Goal: Information Seeking & Learning: Learn about a topic

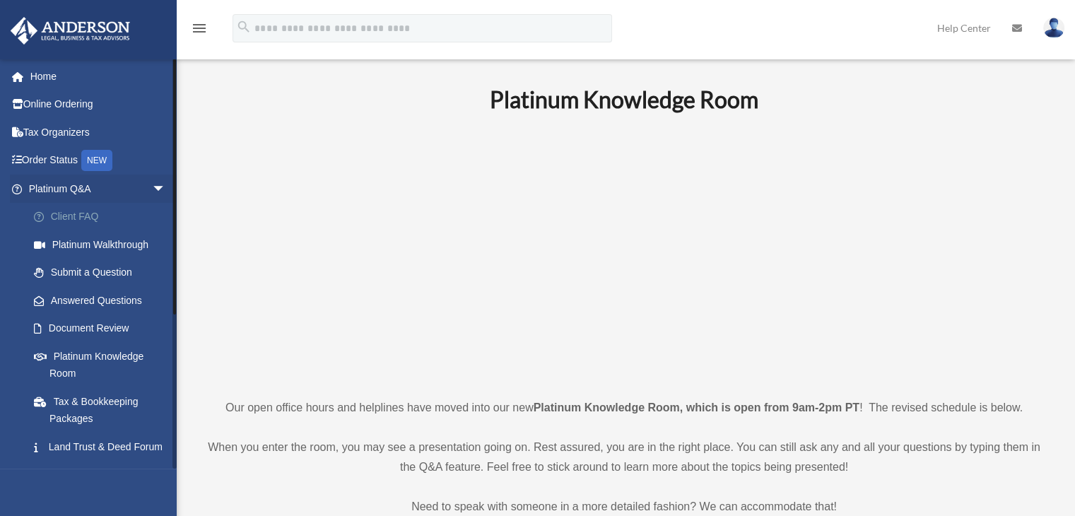
click at [74, 220] on link "Client FAQ" at bounding box center [104, 217] width 168 height 28
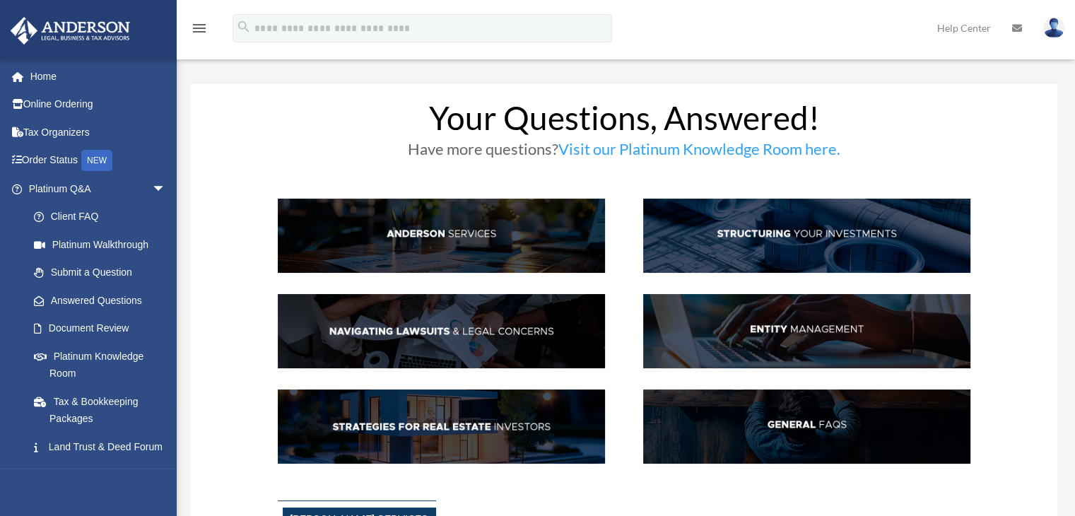
click at [392, 213] on img at bounding box center [441, 236] width 327 height 74
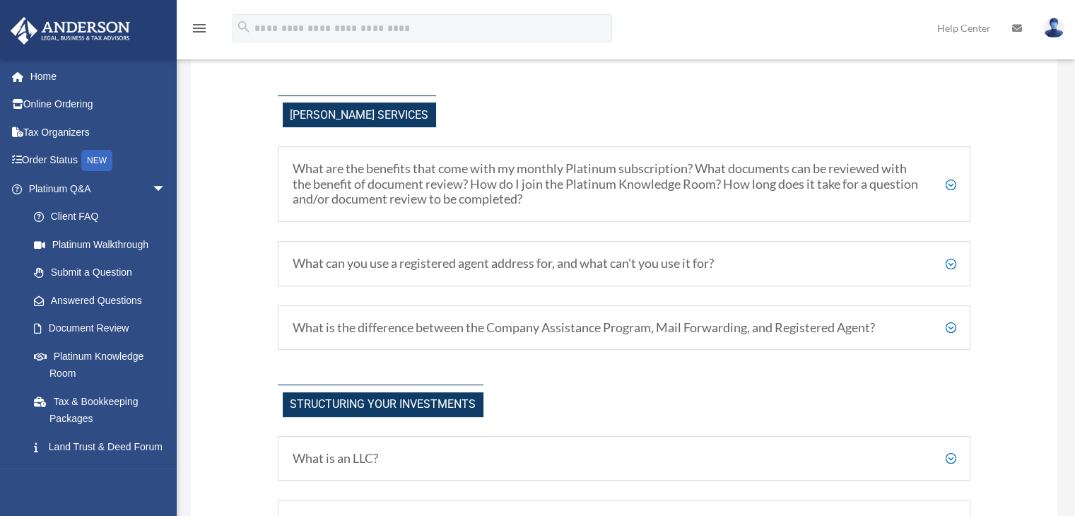
scroll to position [414, 0]
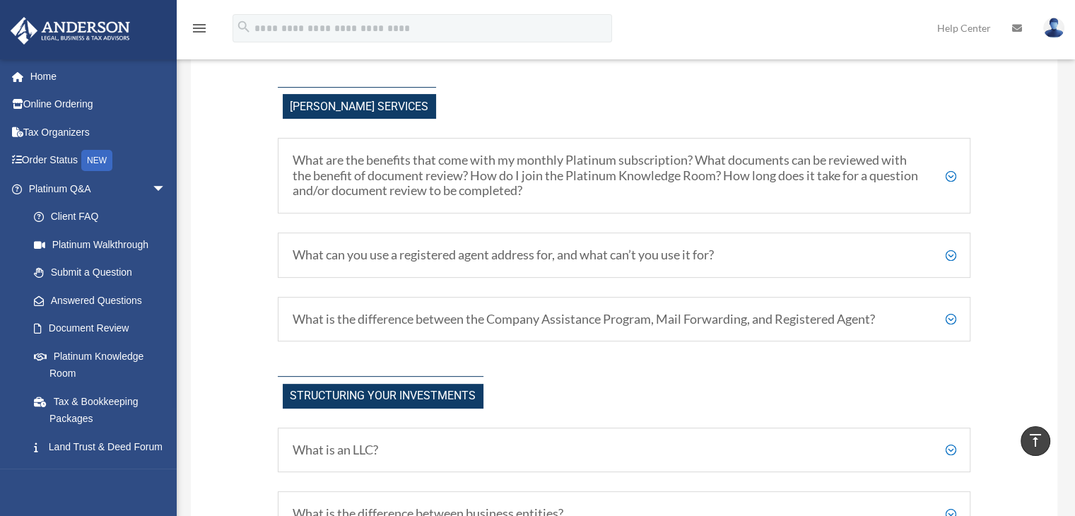
click at [949, 175] on h5 "What are the benefits that come with my monthly Platinum subscription? What doc…" at bounding box center [625, 176] width 664 height 46
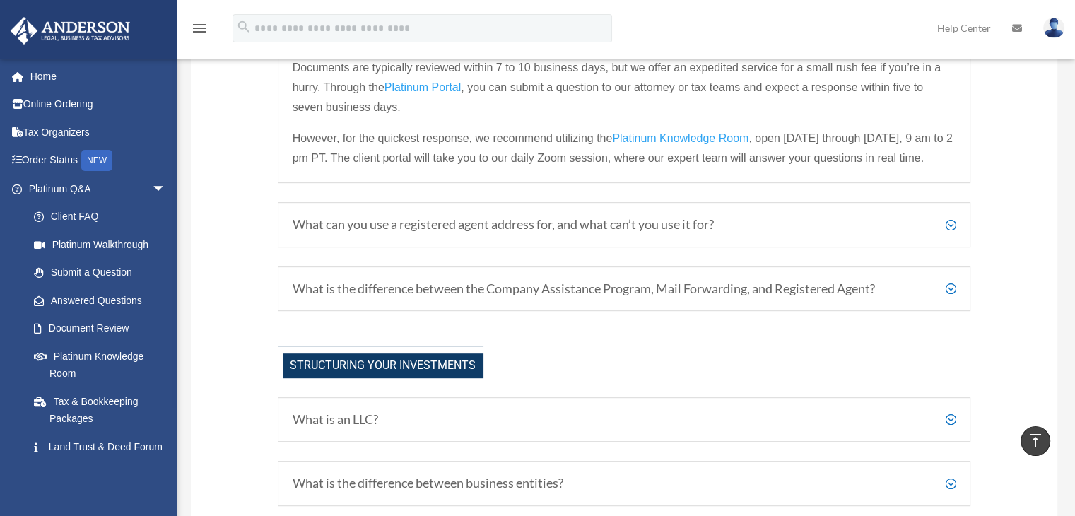
scroll to position [659, 0]
click at [959, 220] on div "What can you use a registered agent address for, and what can’t you use it for?…" at bounding box center [625, 224] width 694 height 45
click at [953, 218] on h5 "What can you use a registered agent address for, and what can’t you use it for?" at bounding box center [625, 225] width 664 height 16
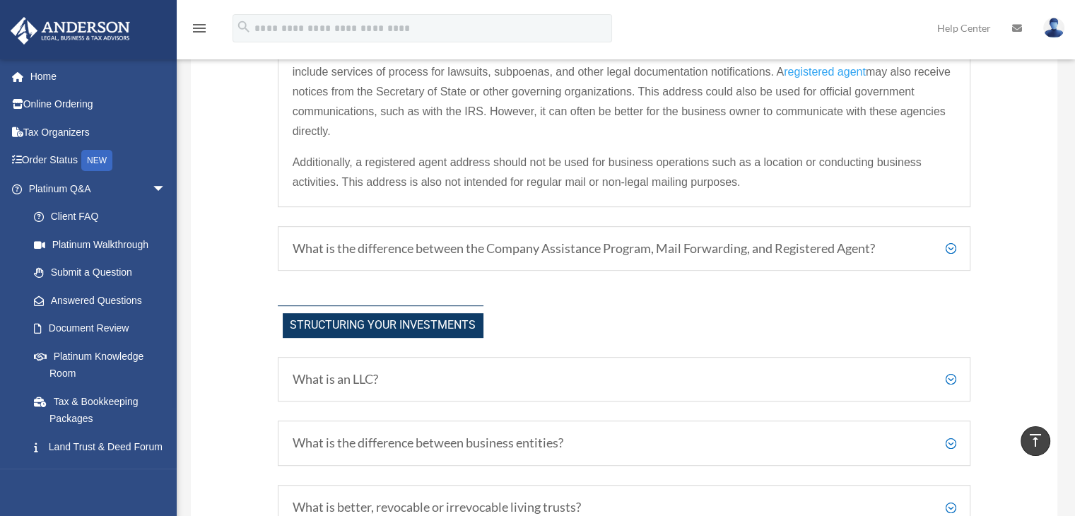
scroll to position [649, 0]
click at [948, 244] on h5 "What is the difference between the Company Assistance Program, Mail Forwarding,…" at bounding box center [625, 248] width 664 height 16
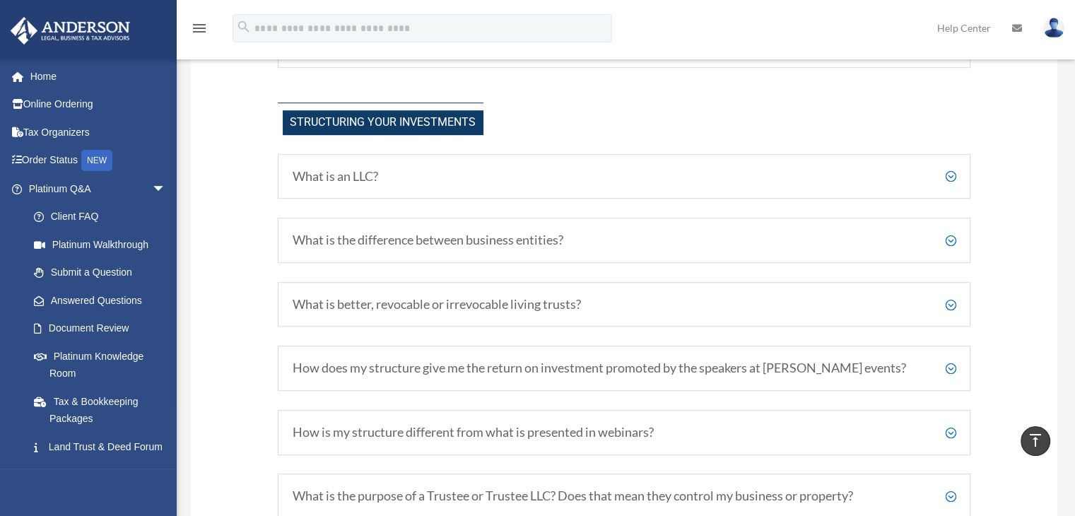
scroll to position [924, 0]
click at [950, 173] on h5 "What is an LLC?" at bounding box center [625, 176] width 664 height 16
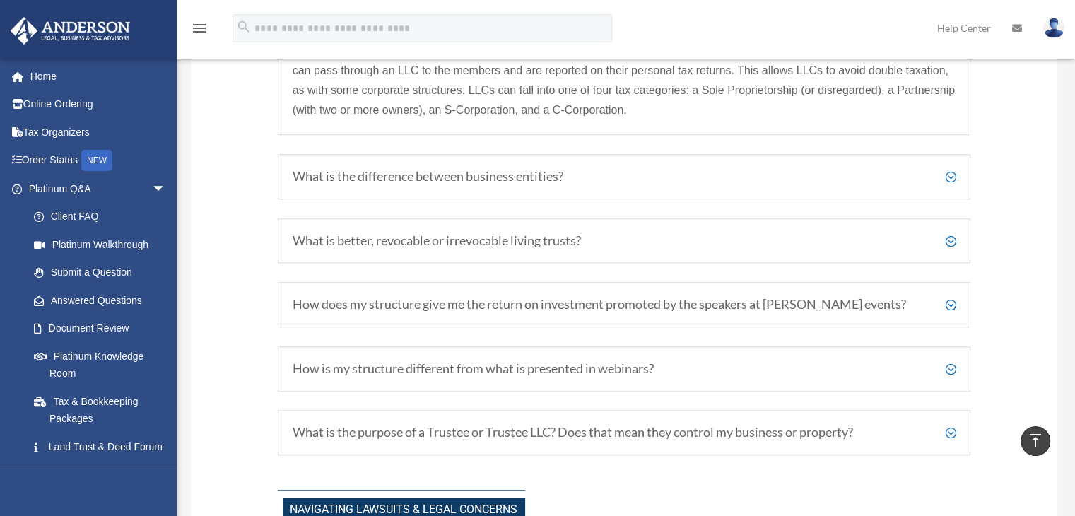
scroll to position [1172, 0]
click at [953, 179] on h5 "What is the difference between business entities?" at bounding box center [625, 176] width 664 height 16
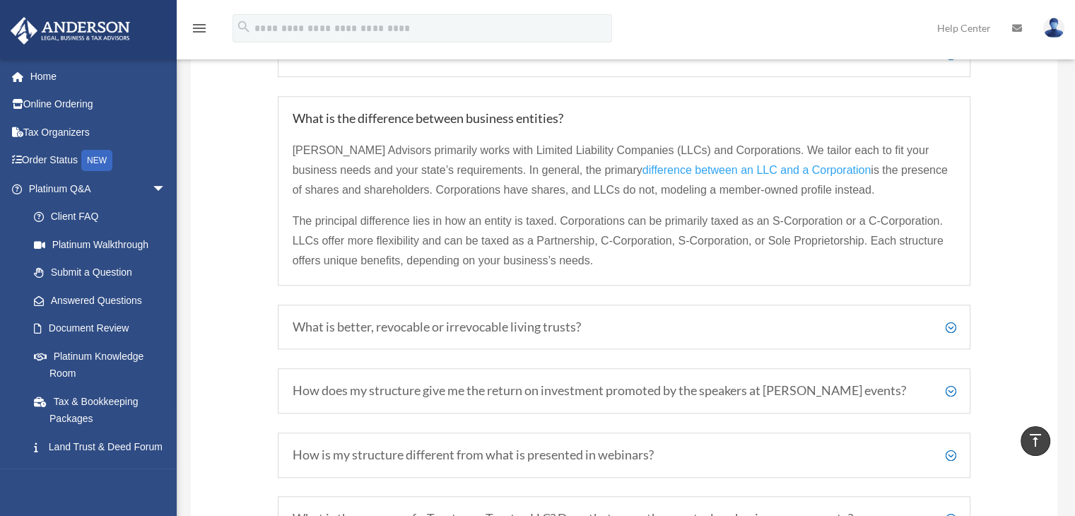
scroll to position [1044, 0]
click at [953, 329] on h5 "What is better, revocable or irrevocable living trusts?" at bounding box center [625, 328] width 664 height 16
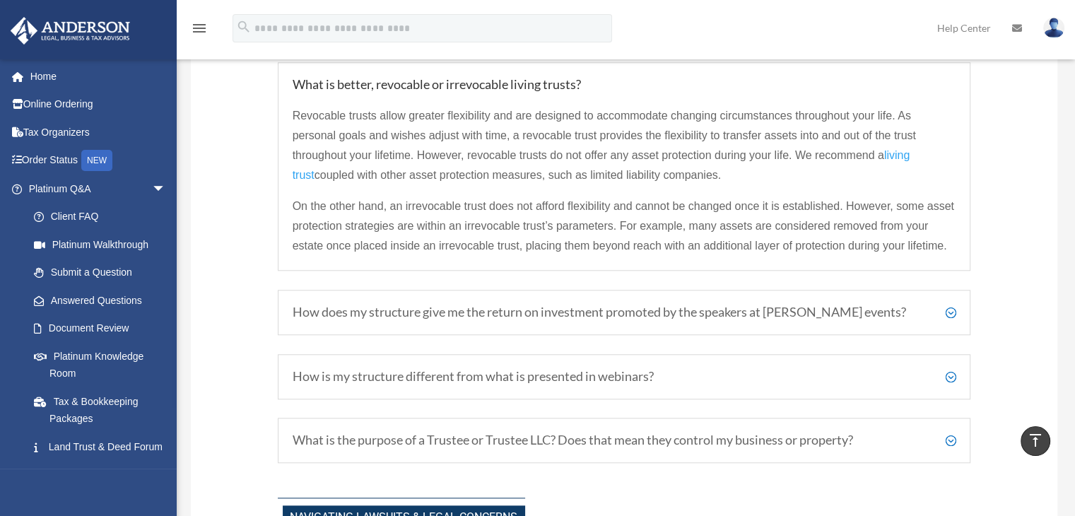
scroll to position [1145, 0]
click at [953, 312] on h5 "How does my structure give me the return on investment promoted by the speakers…" at bounding box center [625, 311] width 664 height 16
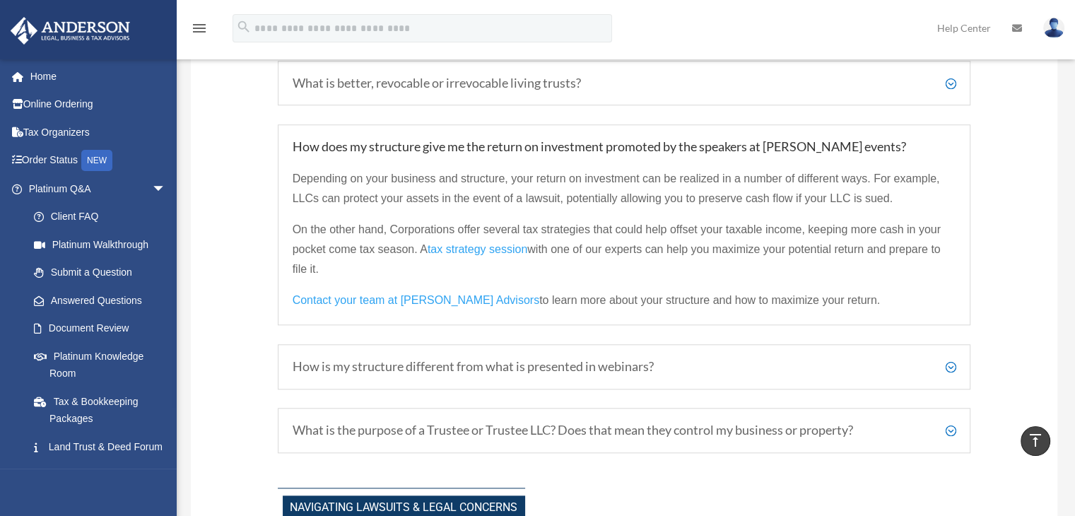
click at [498, 248] on span "tax strategy session" at bounding box center [478, 249] width 100 height 12
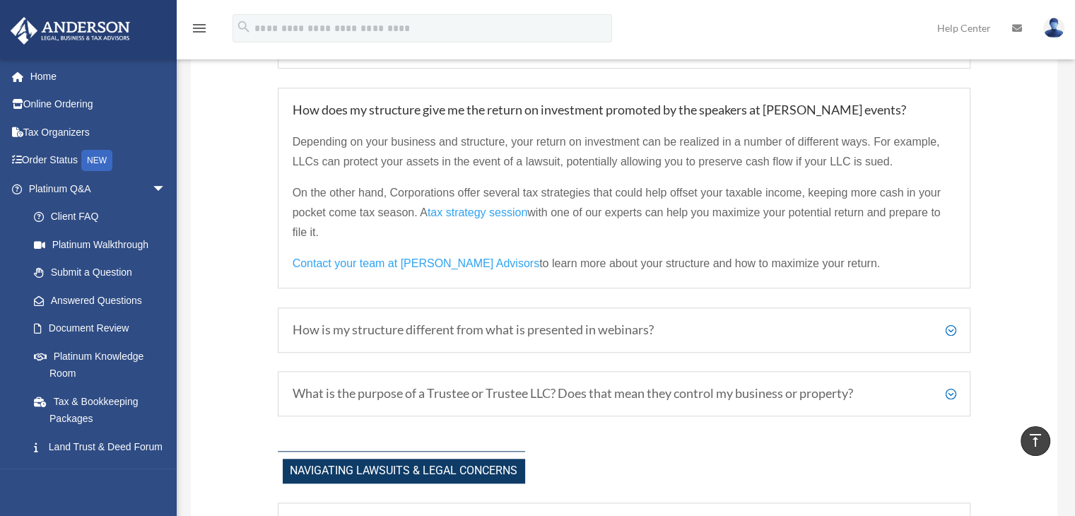
scroll to position [1194, 0]
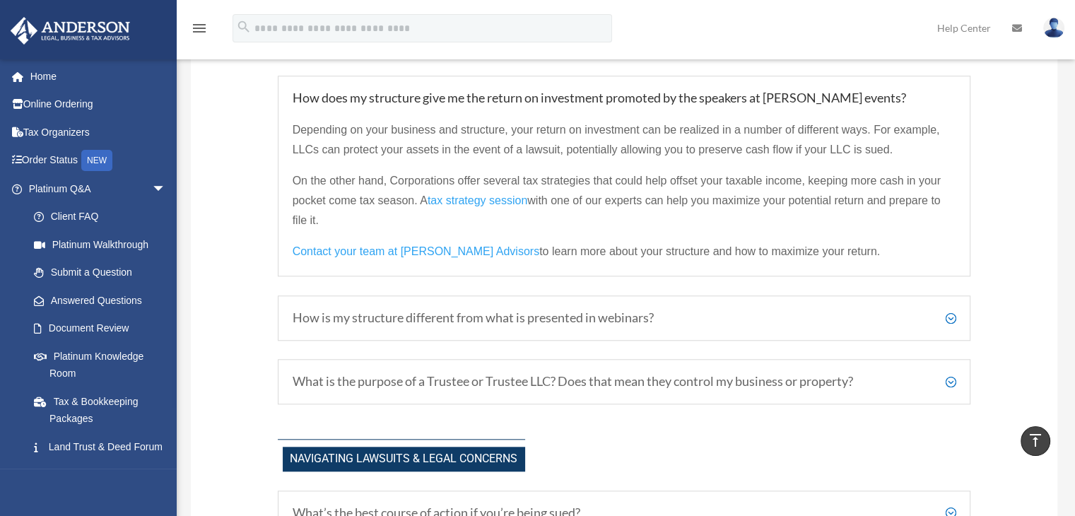
click at [955, 317] on h5 "How is my structure different from what is presented in webinars?" at bounding box center [625, 318] width 664 height 16
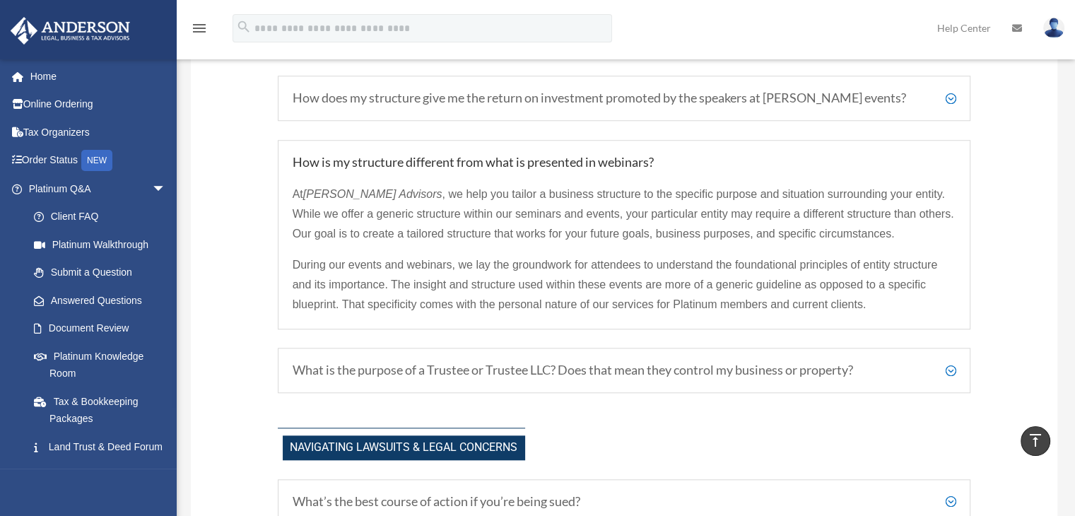
click at [952, 365] on h5 "What is the purpose of a Trustee or Trustee LLC? Does that mean they control my…" at bounding box center [625, 371] width 664 height 16
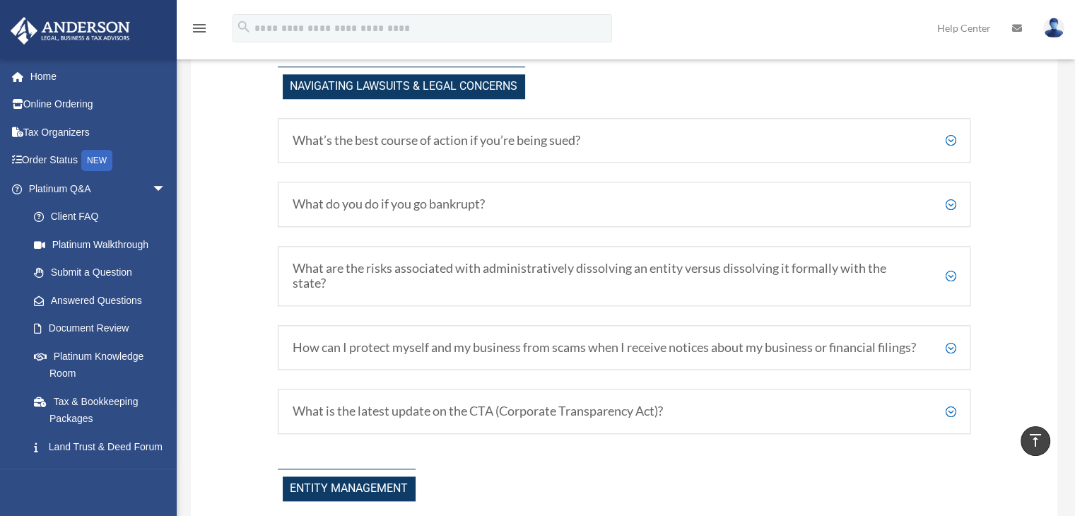
scroll to position [1536, 0]
click at [952, 134] on h5 "What’s the best course of action if you’re being sued?" at bounding box center [625, 140] width 664 height 16
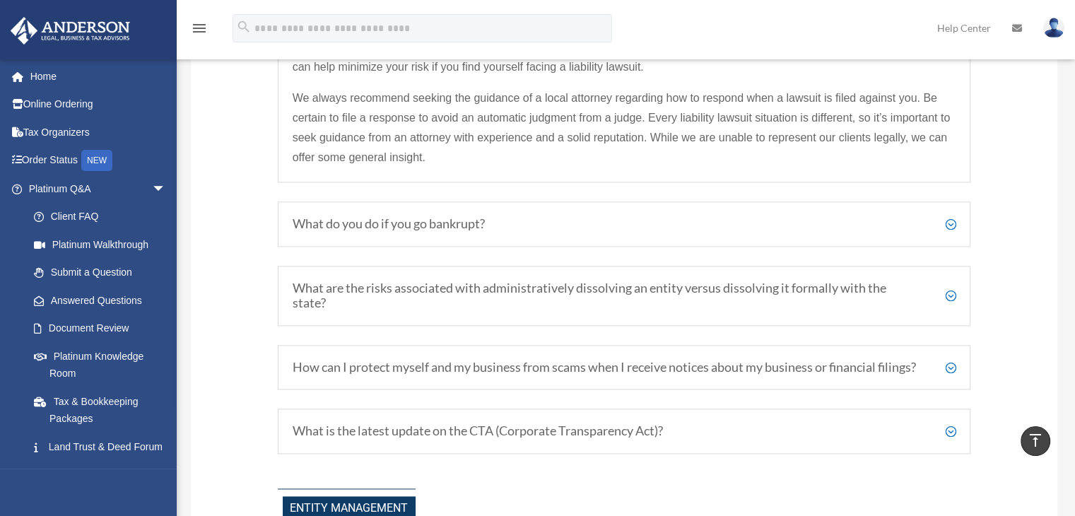
scroll to position [1681, 0]
click at [950, 221] on h5 "What do you do if you go bankrupt?" at bounding box center [625, 222] width 664 height 16
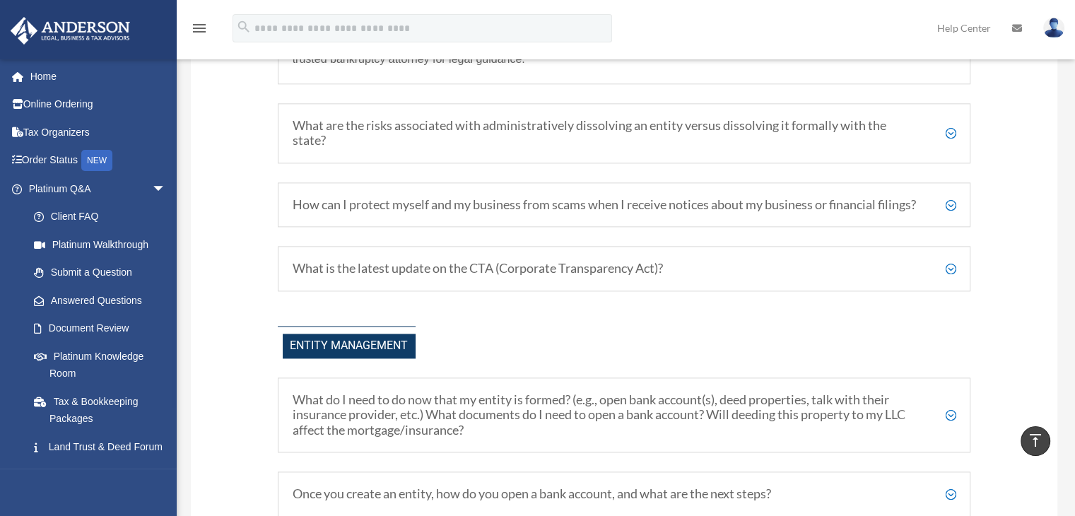
scroll to position [1823, 0]
click at [952, 128] on h5 "What are the risks associated with administratively dissolving an entity versus…" at bounding box center [625, 132] width 664 height 30
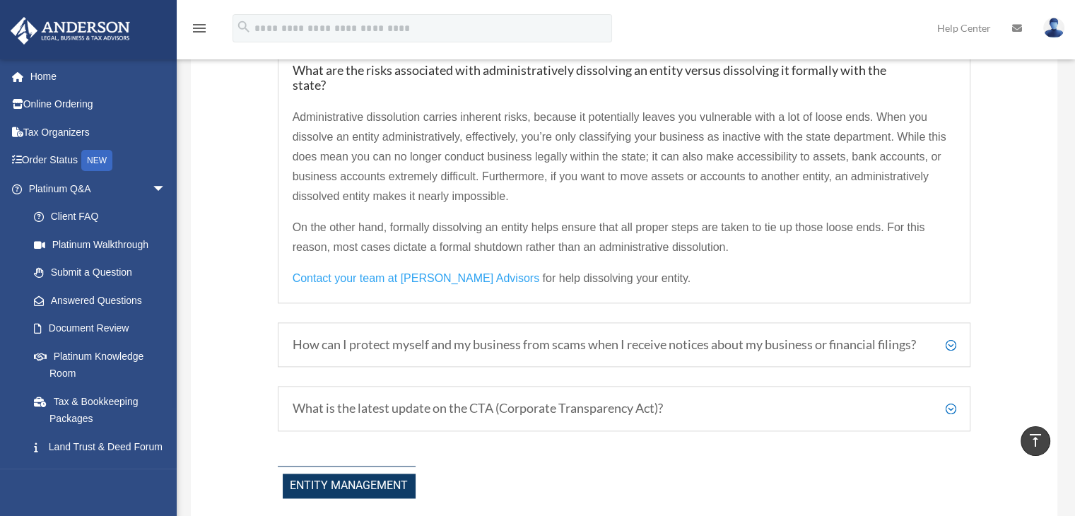
scroll to position [1732, 0]
click at [367, 274] on span "Contact your team at Anderson Advisors" at bounding box center [416, 279] width 247 height 12
click at [276, 281] on div "Your Questions, Answered! Have more questions? Visit our Platinum Knowledge Roo…" at bounding box center [624, 227] width 867 height 3750
click at [342, 277] on span "Contact your team at Anderson Advisors" at bounding box center [416, 279] width 247 height 12
click at [221, 326] on div "Your Questions, Answered! Have more questions? Visit our Platinum Knowledge Roo…" at bounding box center [624, 227] width 867 height 3750
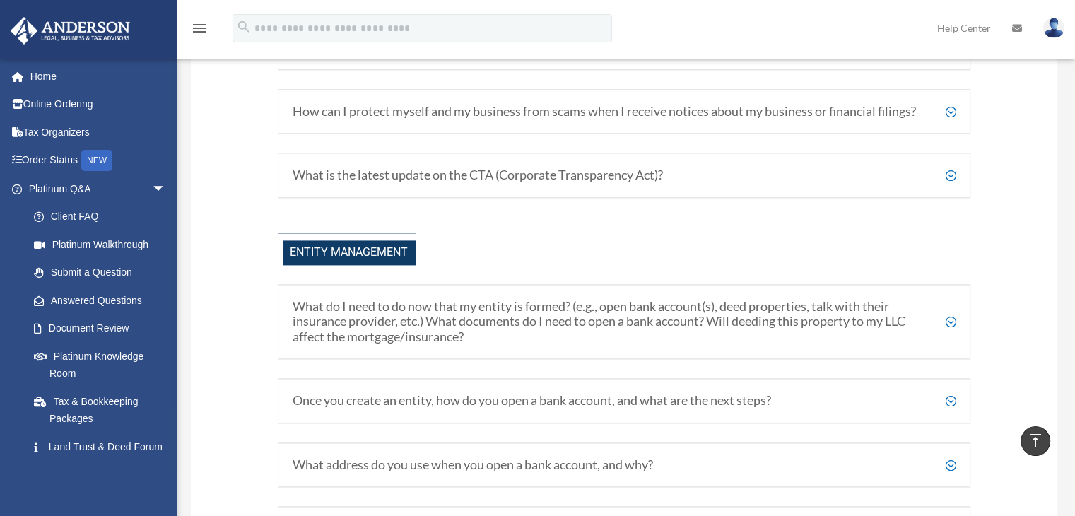
scroll to position [1967, 0]
click at [947, 110] on h5 "How can I protect myself and my business from scams when I receive notices abou…" at bounding box center [625, 111] width 664 height 16
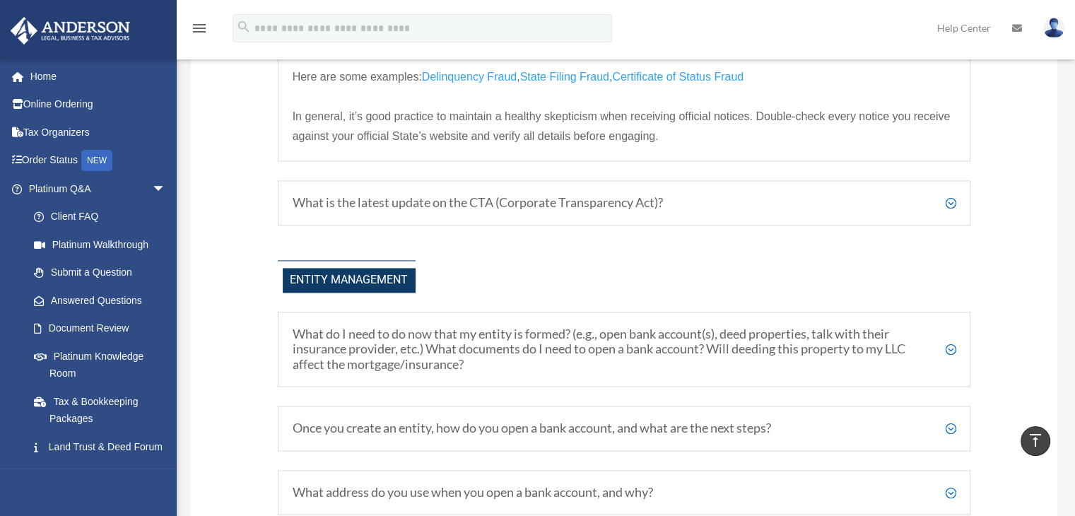
scroll to position [2129, 0]
click at [470, 222] on div "What is the latest update on the CTA (Corporate Transparency Act)? The Corporat…" at bounding box center [625, 202] width 694 height 45
click at [952, 209] on h5 "What is the latest update on the CTA (Corporate Transparency Act)?" at bounding box center [625, 202] width 664 height 16
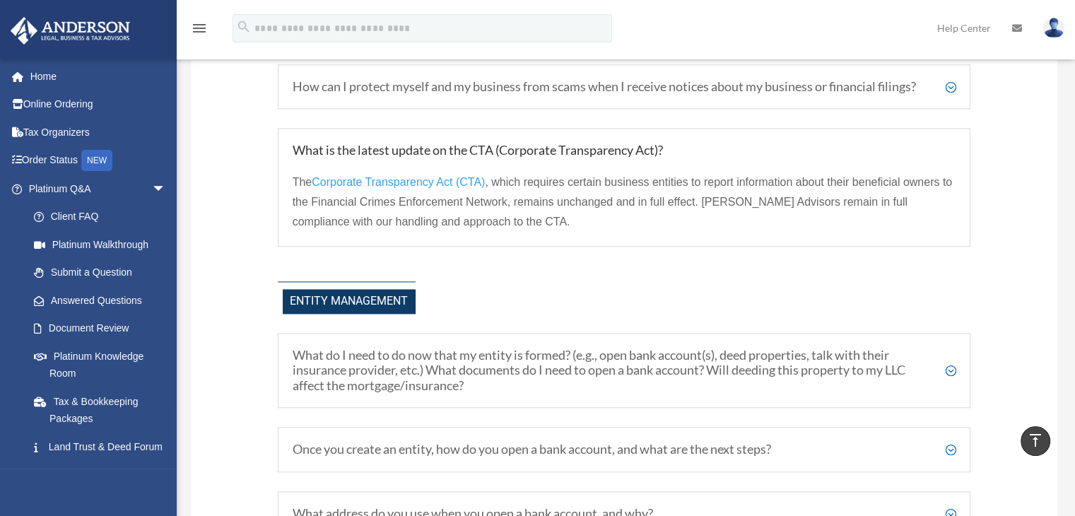
scroll to position [1793, 0]
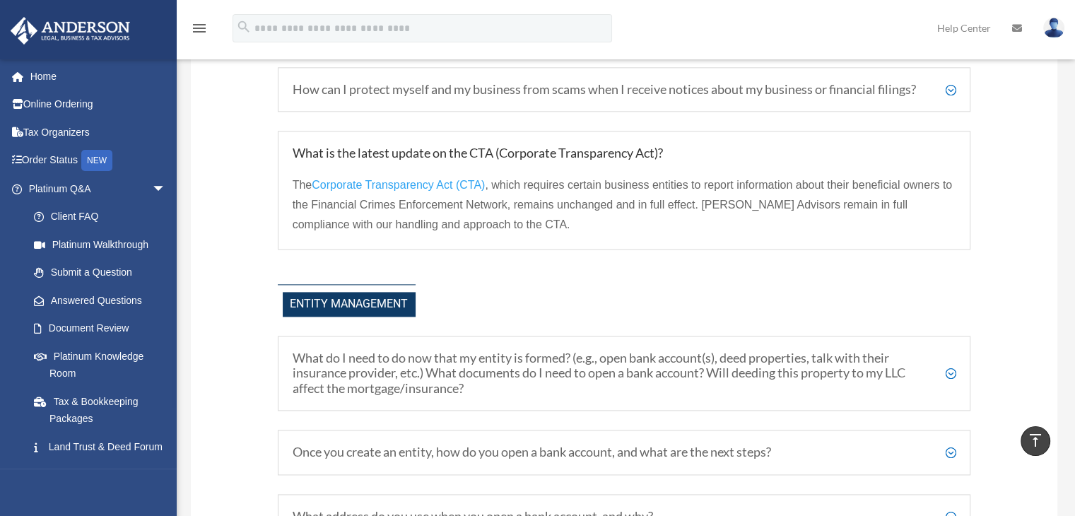
click at [407, 191] on span "Corporate Transparency Act (CTA)" at bounding box center [398, 185] width 173 height 12
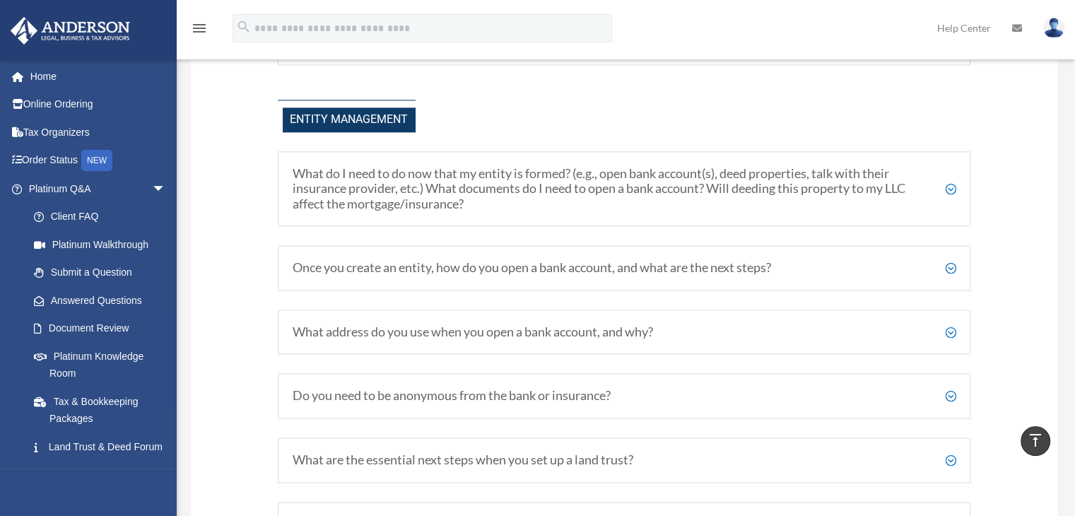
scroll to position [1980, 0]
click at [950, 199] on h5 "What do I need to do now that my entity is formed? (e.g., open bank account(s),…" at bounding box center [625, 187] width 664 height 46
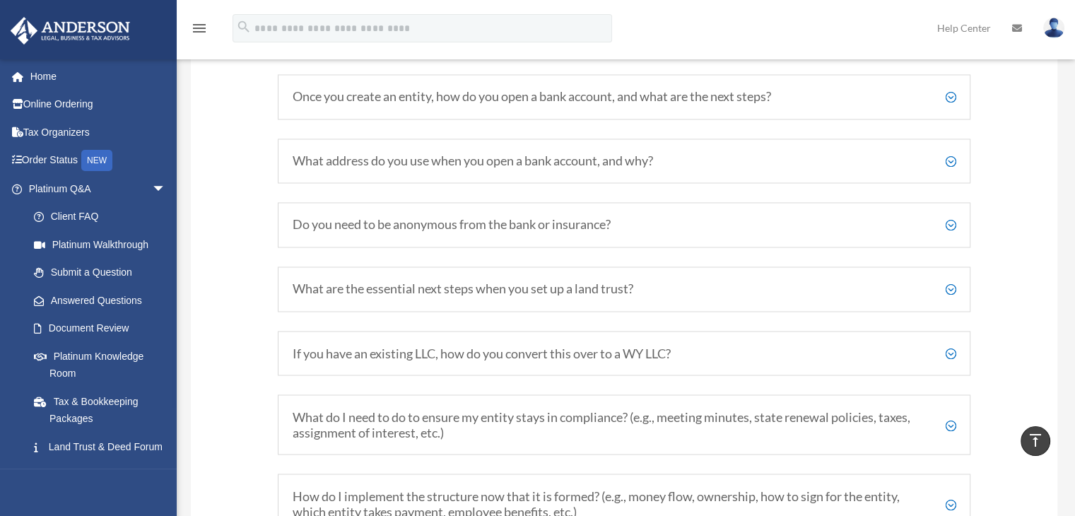
scroll to position [2339, 0]
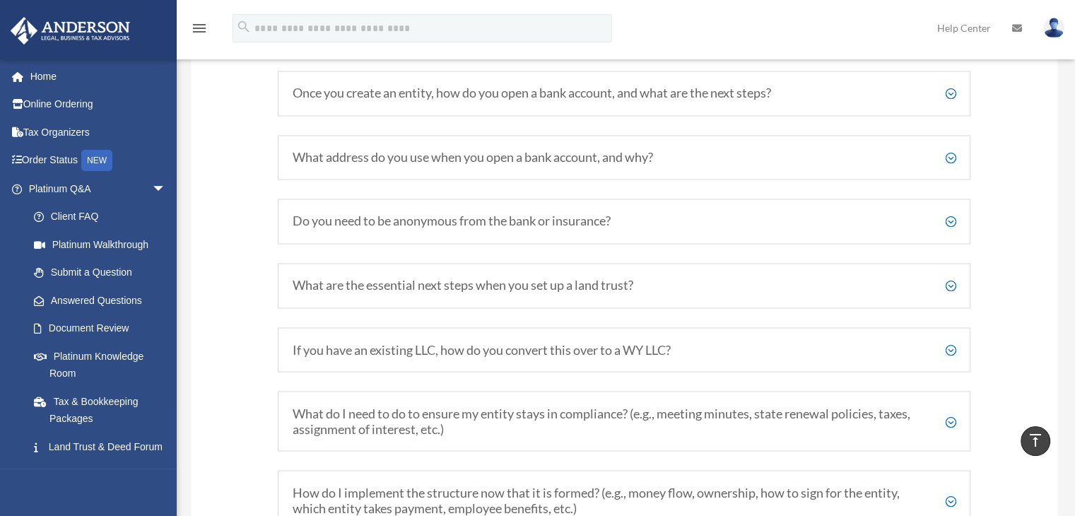
click at [951, 101] on h5 "Once you create an entity, how do you open a bank account, and what are the nex…" at bounding box center [625, 94] width 664 height 16
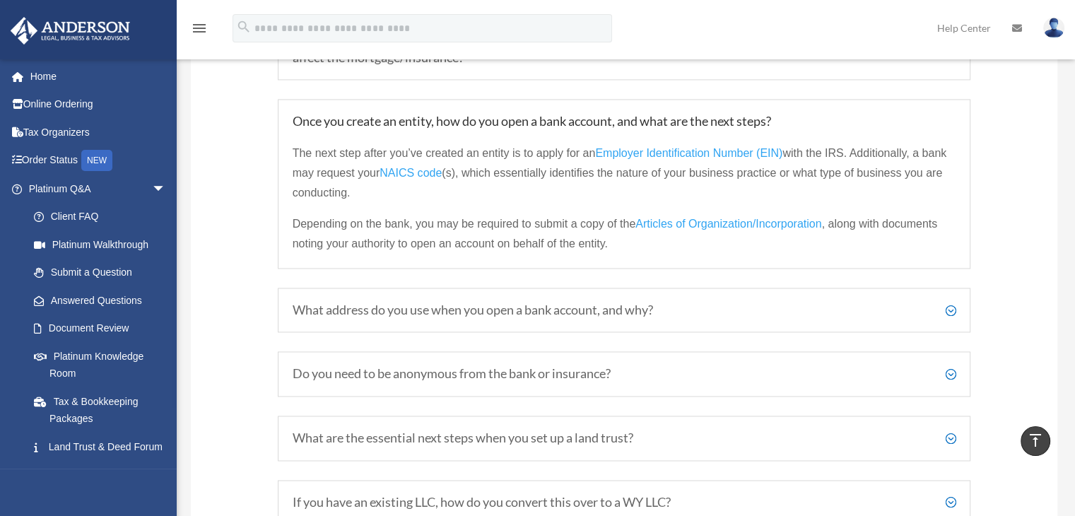
scroll to position [2121, 0]
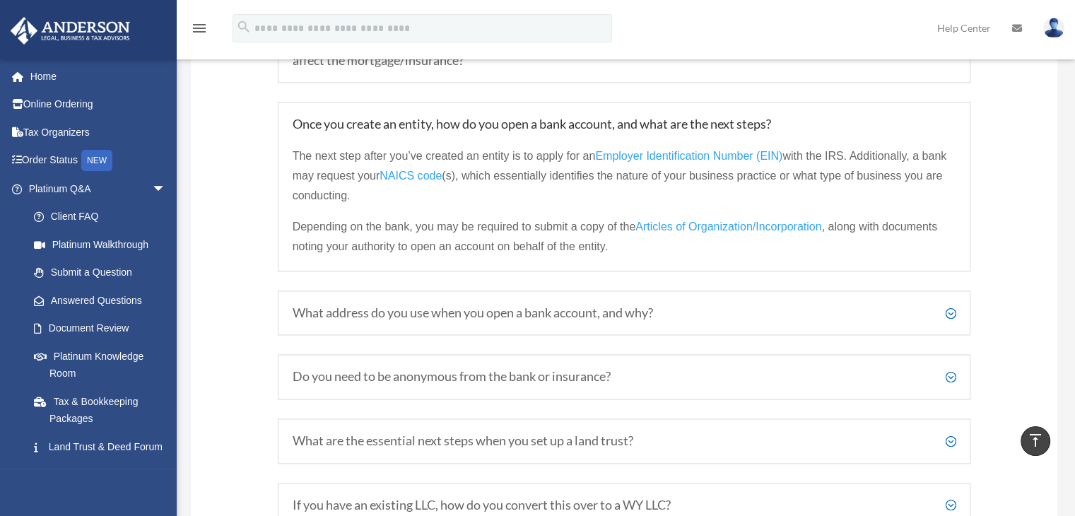
click at [398, 182] on span "NAICS code" at bounding box center [411, 176] width 62 height 12
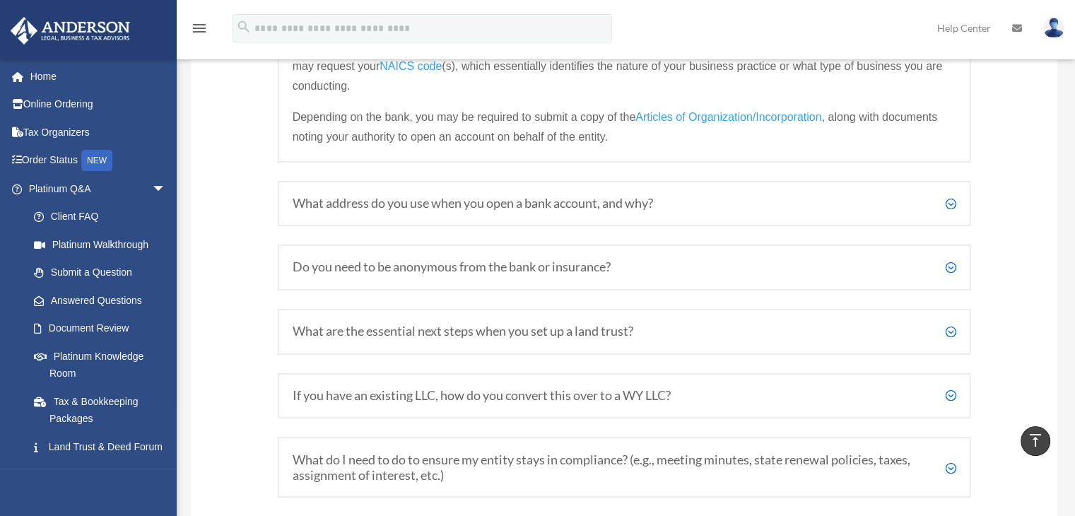
scroll to position [2230, 0]
click at [950, 212] on h5 "What address do you use when you open a bank account, and why?" at bounding box center [625, 205] width 664 height 16
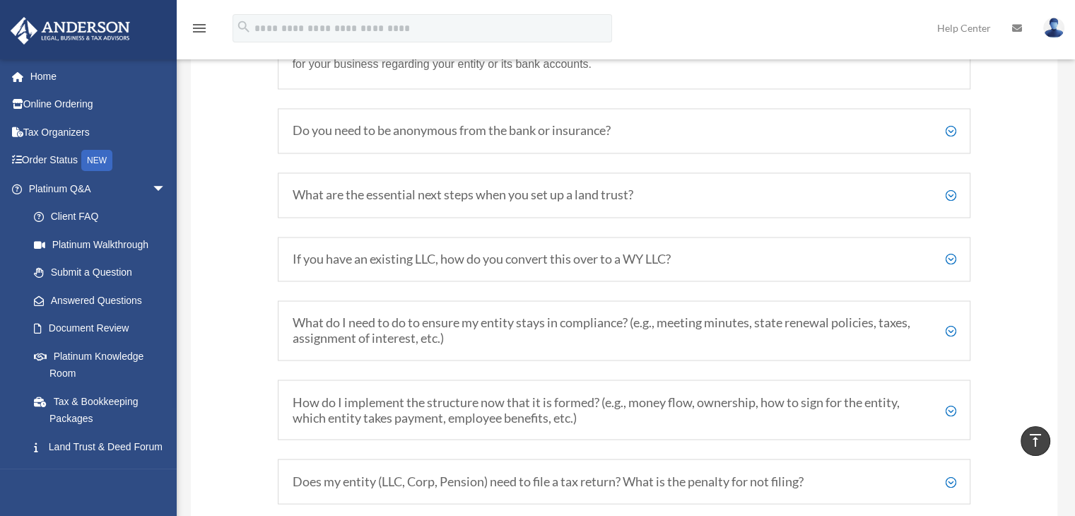
scroll to position [2316, 0]
click at [948, 139] on h5 "Do you need to be anonymous from the bank or insurance?" at bounding box center [625, 131] width 664 height 16
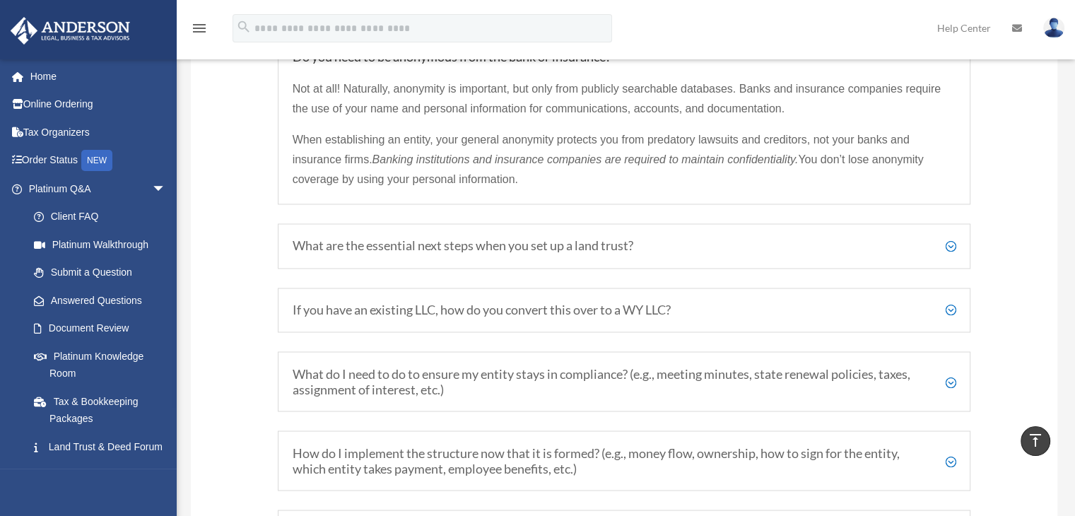
click at [952, 254] on h5 "What are the essential next steps when you set up a land trust?" at bounding box center [625, 246] width 664 height 16
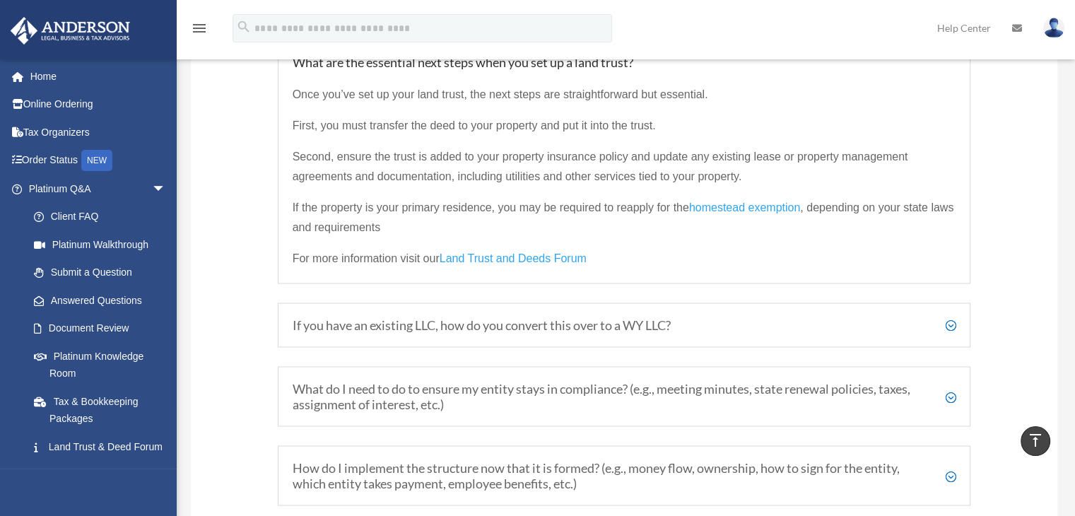
scroll to position [2376, 0]
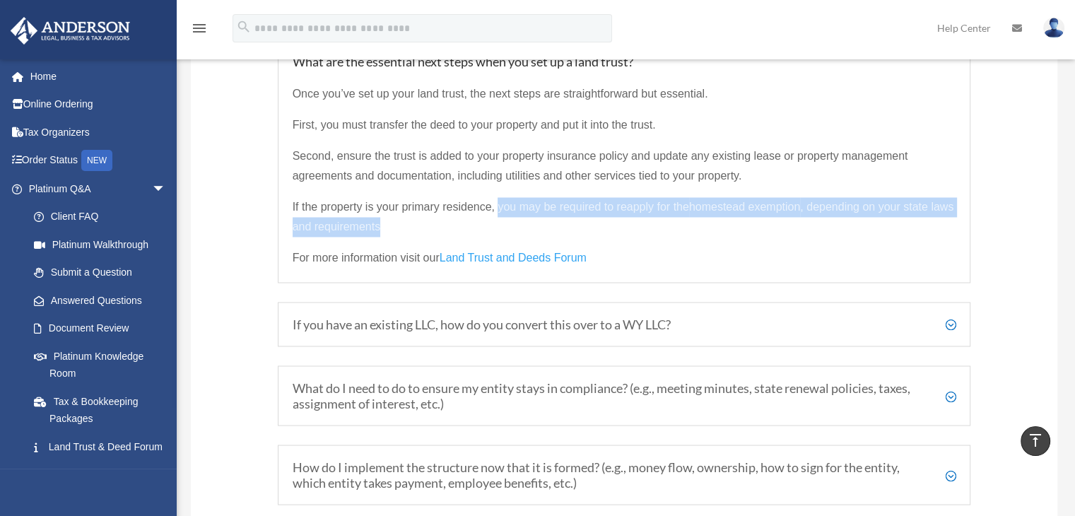
drag, startPoint x: 498, startPoint y: 218, endPoint x: 527, endPoint y: 231, distance: 31.4
click at [527, 231] on p "If the property is your primary residence, you may be required to reapply for t…" at bounding box center [625, 222] width 664 height 51
copy p "you may be required to reapply for the homestead exemption , depending on your …"
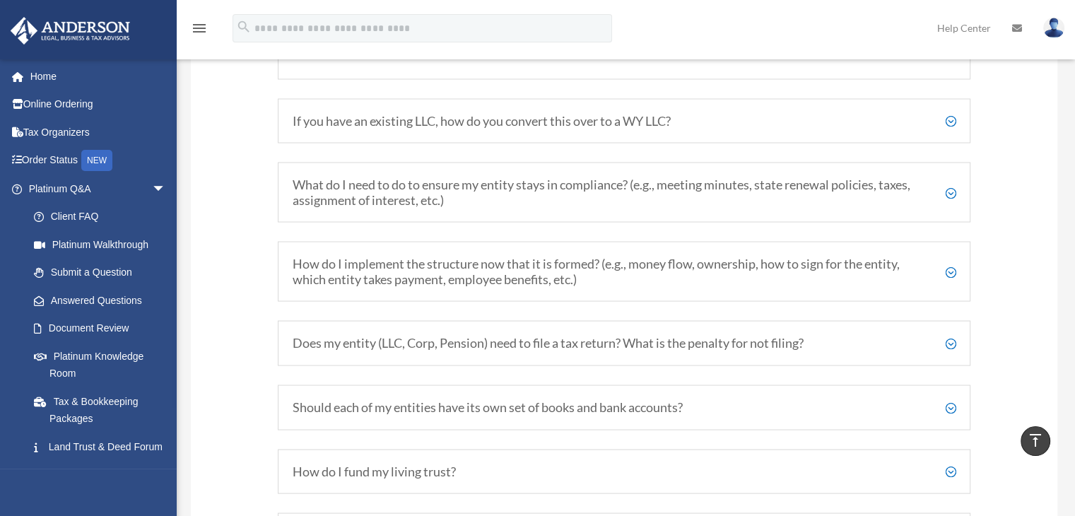
scroll to position [2587, 0]
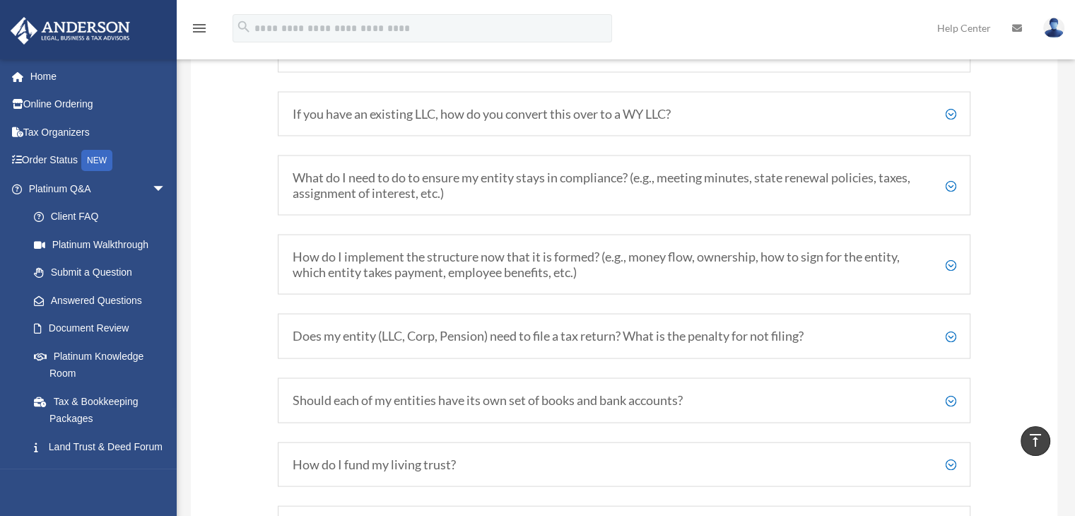
click at [953, 119] on h5 "If you have an existing LLC, how do you convert this over to a WY LLC?" at bounding box center [625, 114] width 664 height 16
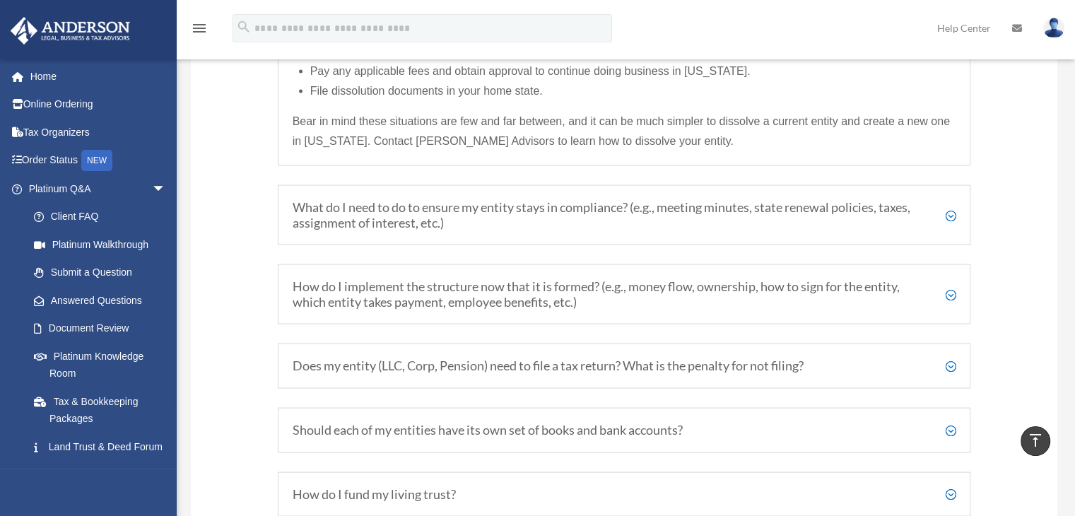
scroll to position [2755, 0]
click at [953, 225] on h5 "What do I need to do to ensure my entity stays in compliance? (e.g., meeting mi…" at bounding box center [625, 214] width 664 height 30
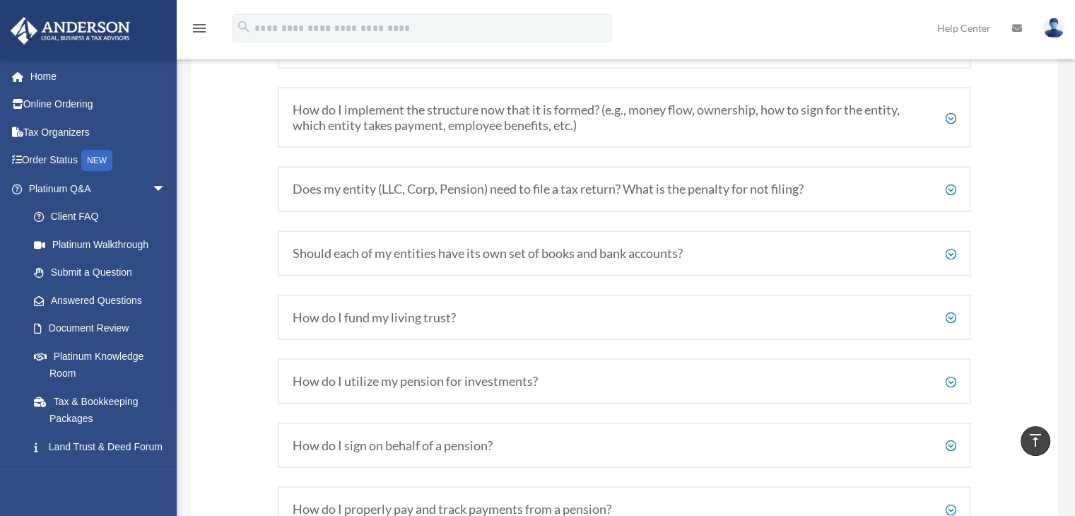
scroll to position [2683, 0]
click at [946, 126] on h5 "How do I implement the structure now that it is formed? (e.g., money flow, owne…" at bounding box center [625, 114] width 664 height 30
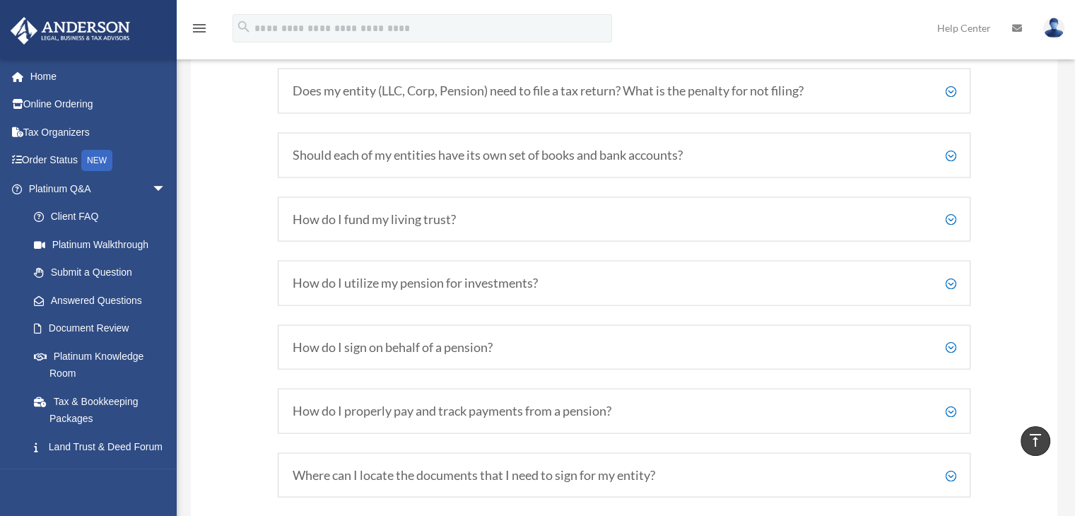
scroll to position [2811, 0]
click at [955, 97] on h5 "Does my entity (LLC, Corp, Pension) need to file a tax return? What is the pena…" at bounding box center [625, 89] width 664 height 16
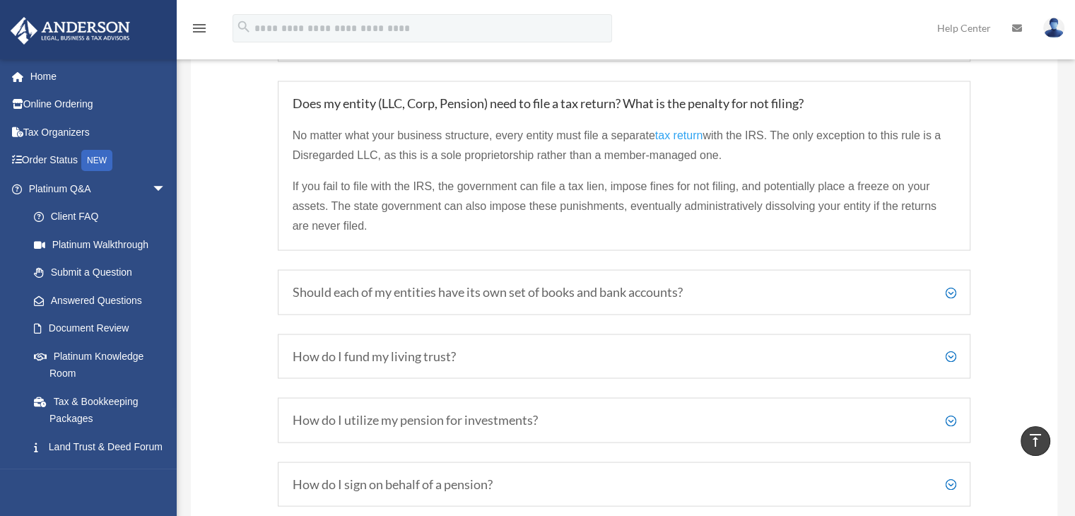
scroll to position [2615, 0]
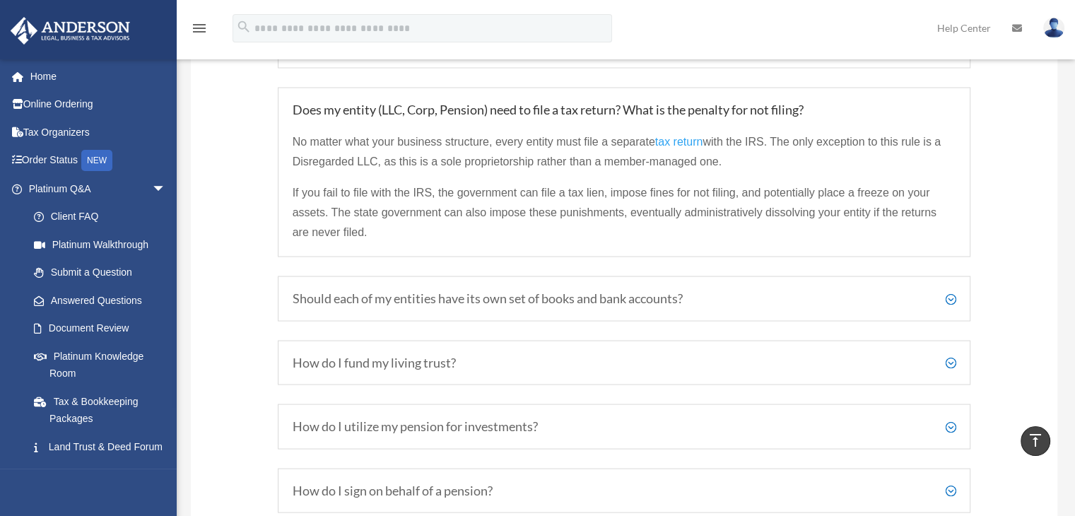
click at [947, 300] on h5 "Should each of my entities have its own set of books and bank accounts?" at bounding box center [625, 299] width 664 height 16
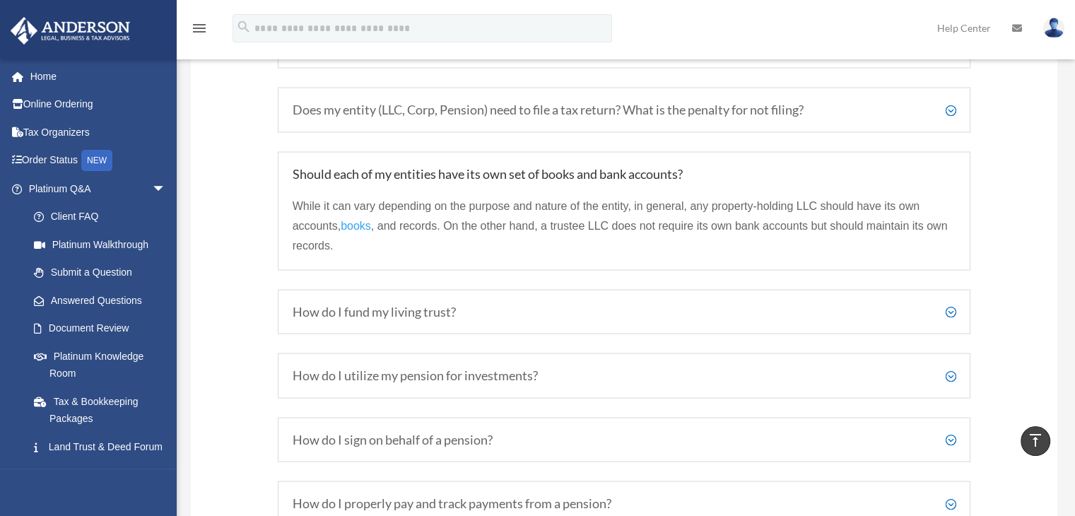
click at [950, 320] on h5 "How do I fund my living trust?" at bounding box center [625, 312] width 664 height 16
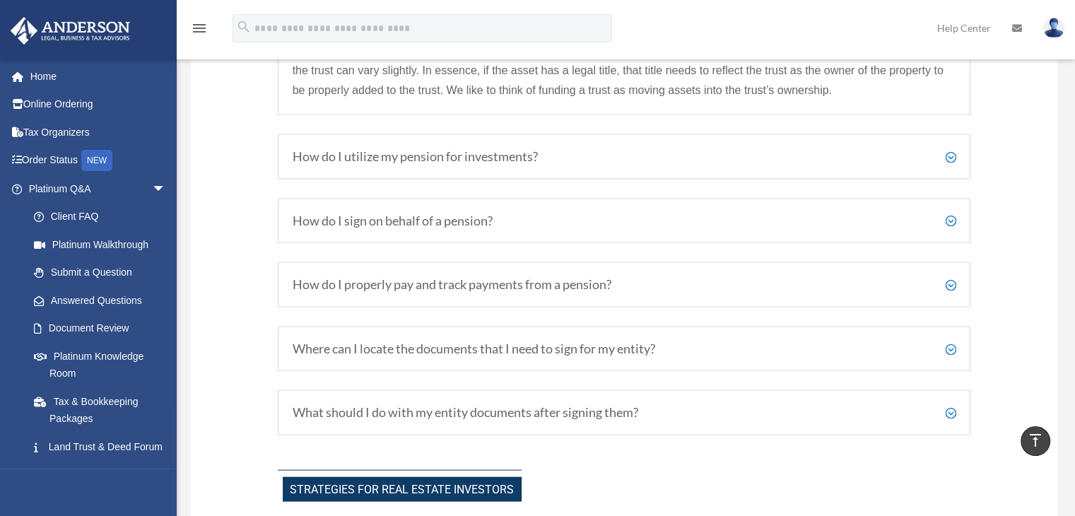
scroll to position [2833, 0]
click at [952, 165] on h5 "How do I utilize my pension for investments?" at bounding box center [625, 158] width 664 height 16
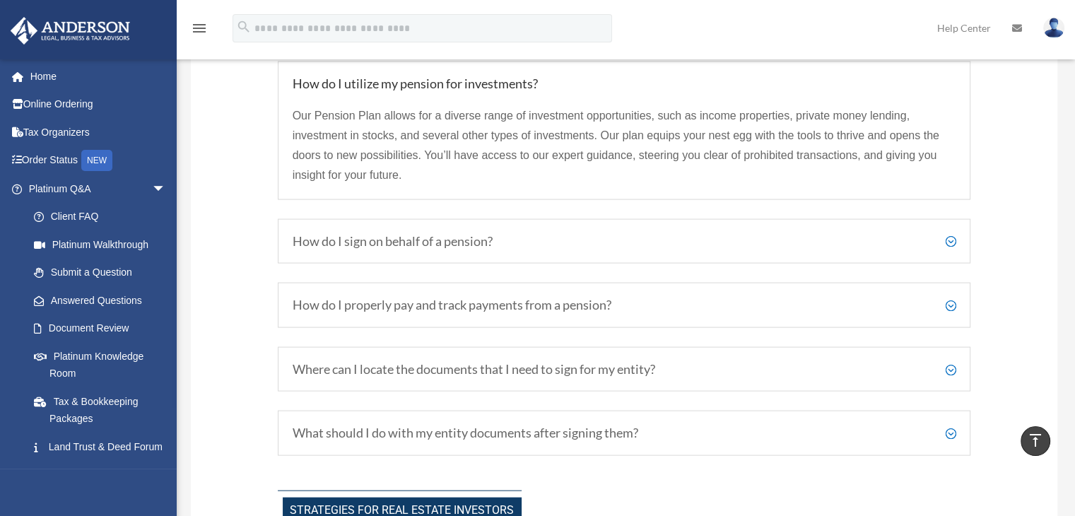
click at [946, 250] on h5 "How do I sign on behalf of a pension?" at bounding box center [625, 242] width 664 height 16
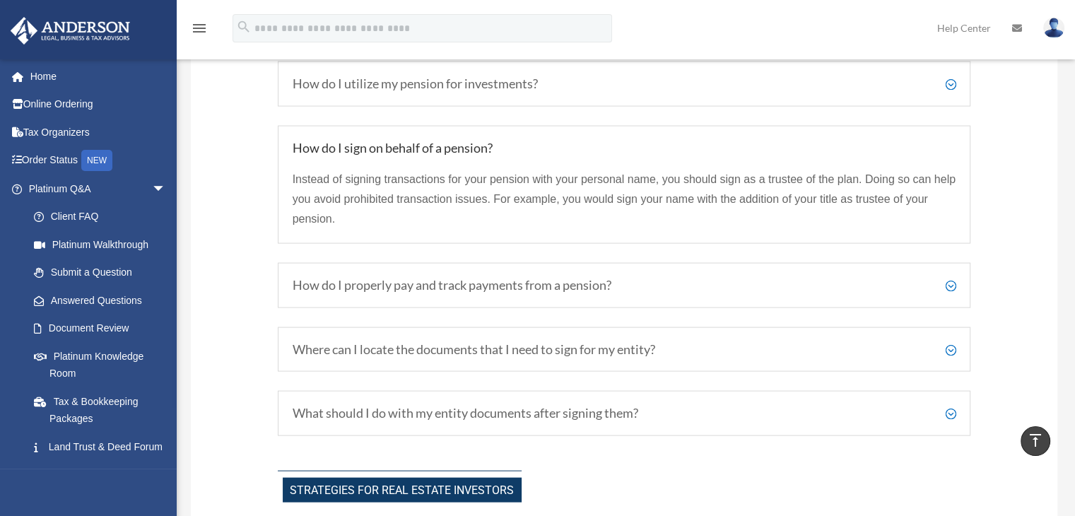
click at [950, 286] on h5 "How do I properly pay and track payments from a pension?" at bounding box center [625, 286] width 664 height 16
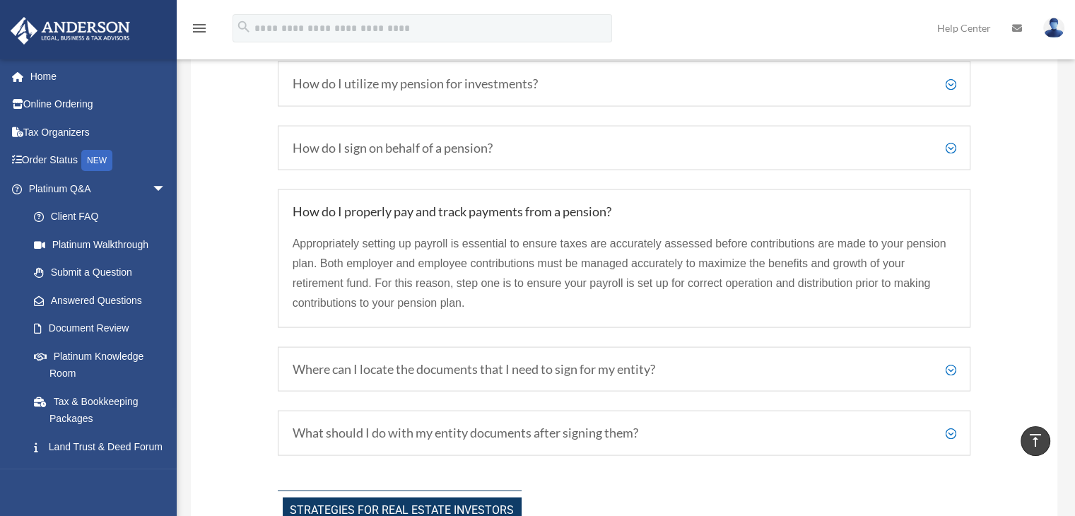
click at [947, 375] on h5 "Where can I locate the documents that I need to sign for my entity?" at bounding box center [625, 370] width 664 height 16
